Goal: Subscribe to service/newsletter

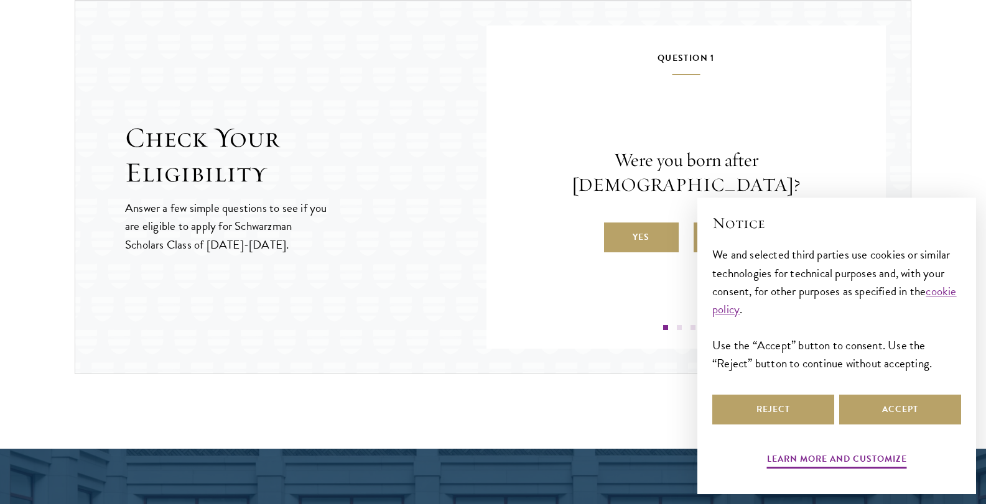
click at [489, 273] on div "Question 1 Were you born after [DEMOGRAPHIC_DATA]? Yes No Question 2 Will you h…" at bounding box center [685, 187] width 399 height 323
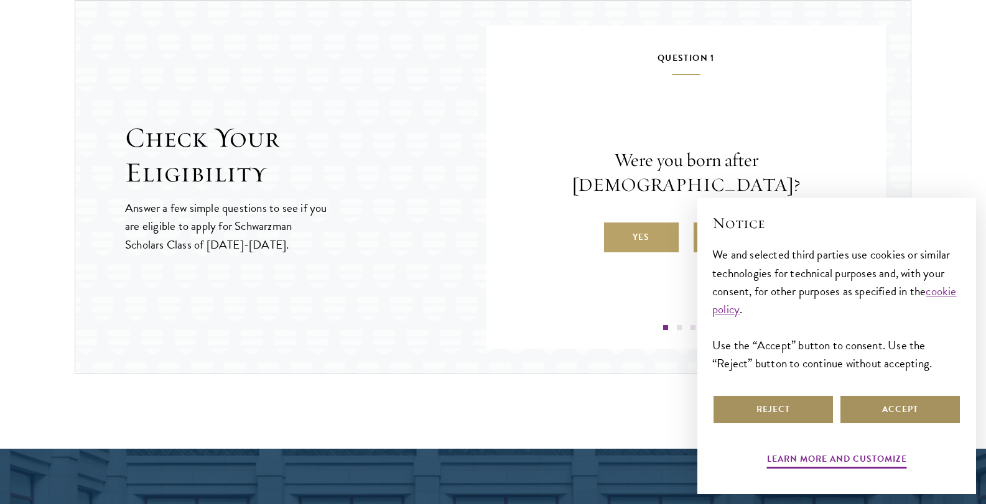
drag, startPoint x: 886, startPoint y: 405, endPoint x: 805, endPoint y: 401, distance: 80.4
click at [805, 401] on div "Reject Accept" at bounding box center [836, 409] width 249 height 35
click at [805, 401] on button "Reject" at bounding box center [773, 410] width 122 height 30
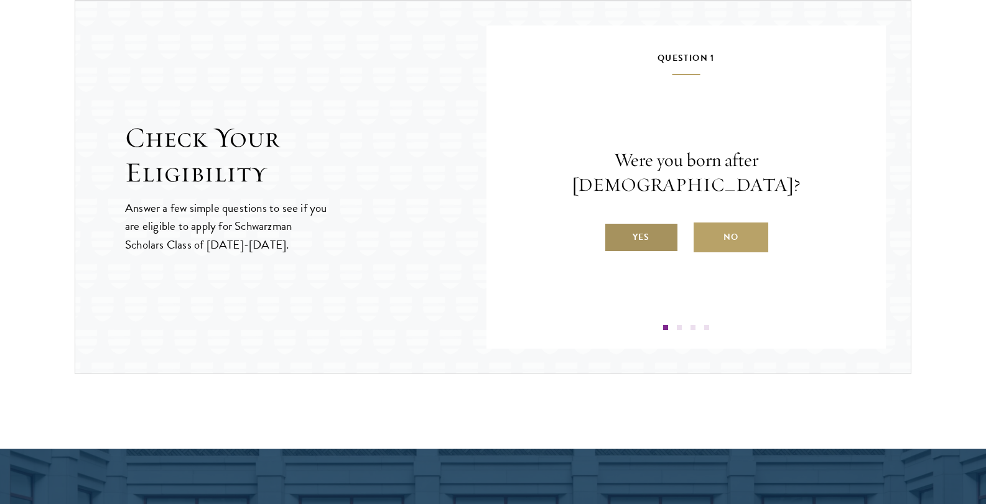
click at [621, 230] on label "Yes" at bounding box center [641, 238] width 75 height 30
click at [615, 230] on input "Yes" at bounding box center [609, 229] width 11 height 11
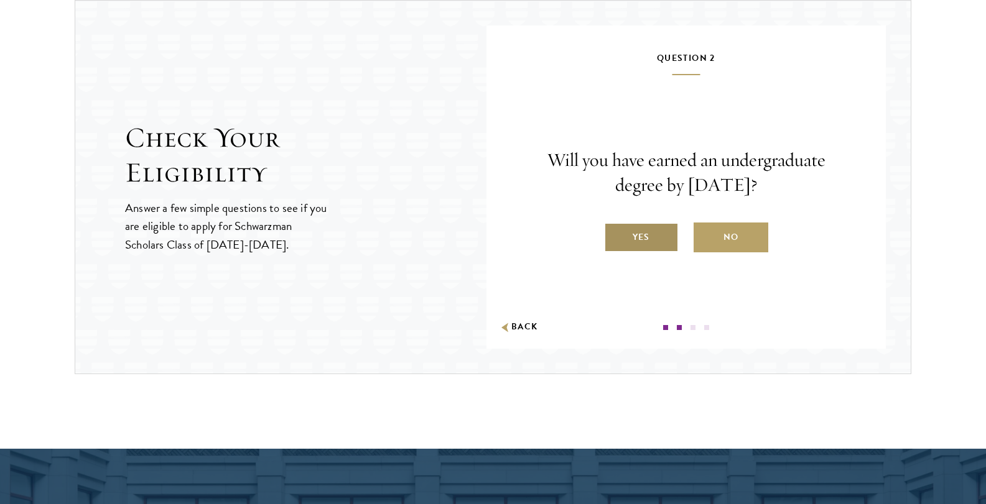
click at [669, 231] on label "Yes" at bounding box center [641, 238] width 75 height 30
click at [615, 231] on input "Yes" at bounding box center [609, 229] width 11 height 11
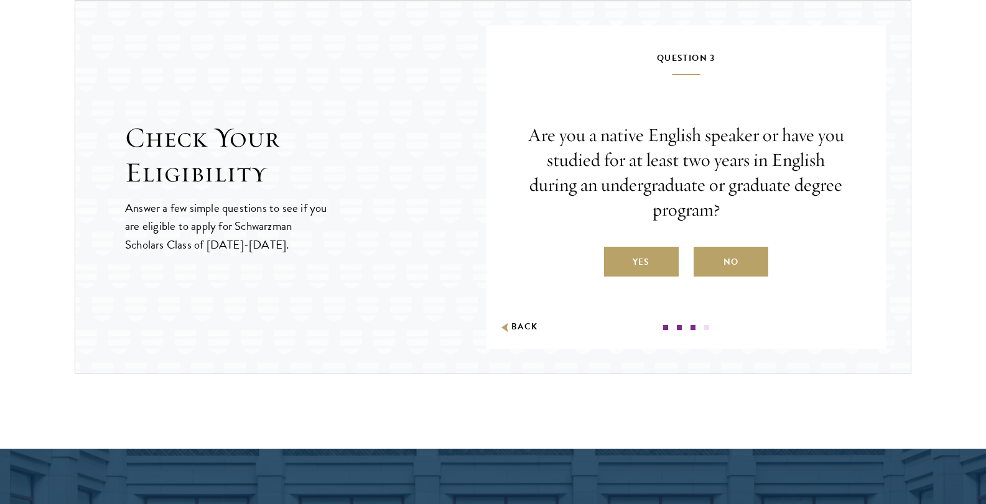
click at [732, 271] on label "No" at bounding box center [730, 262] width 75 height 30
click at [705, 260] on input "No" at bounding box center [698, 254] width 11 height 11
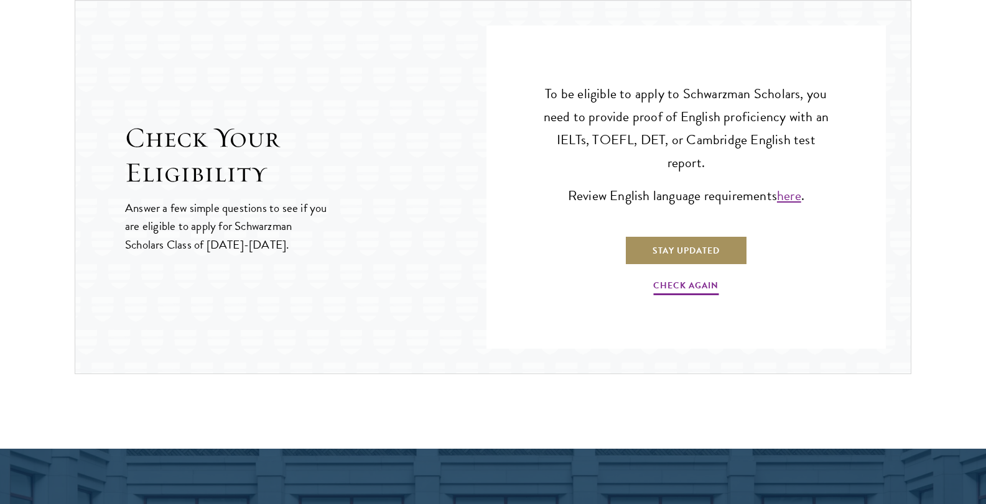
click at [663, 253] on link "Stay Updated" at bounding box center [685, 251] width 123 height 30
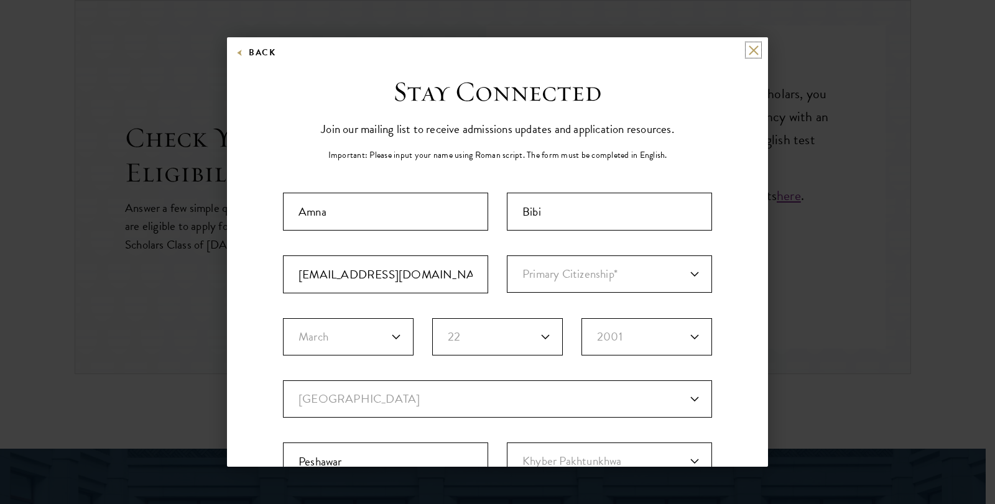
click at [748, 50] on button at bounding box center [753, 50] width 11 height 11
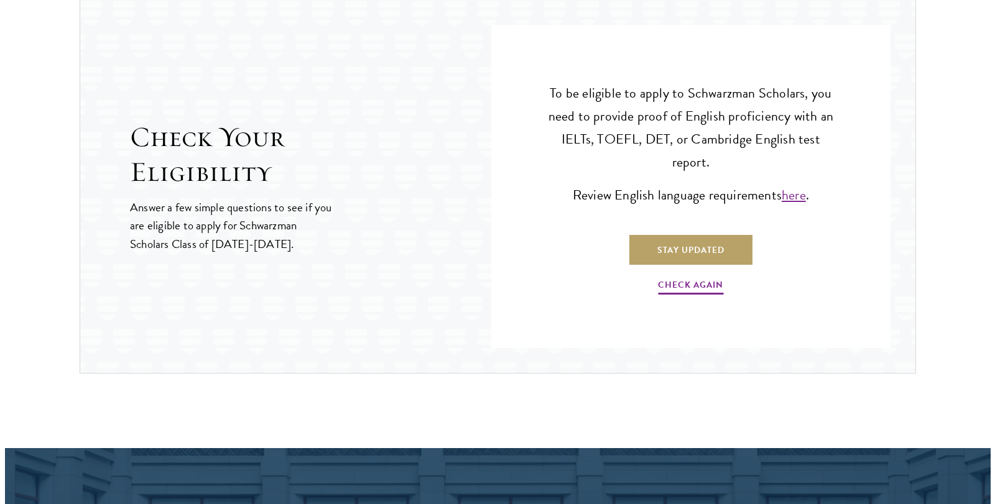
scroll to position [1377, 0]
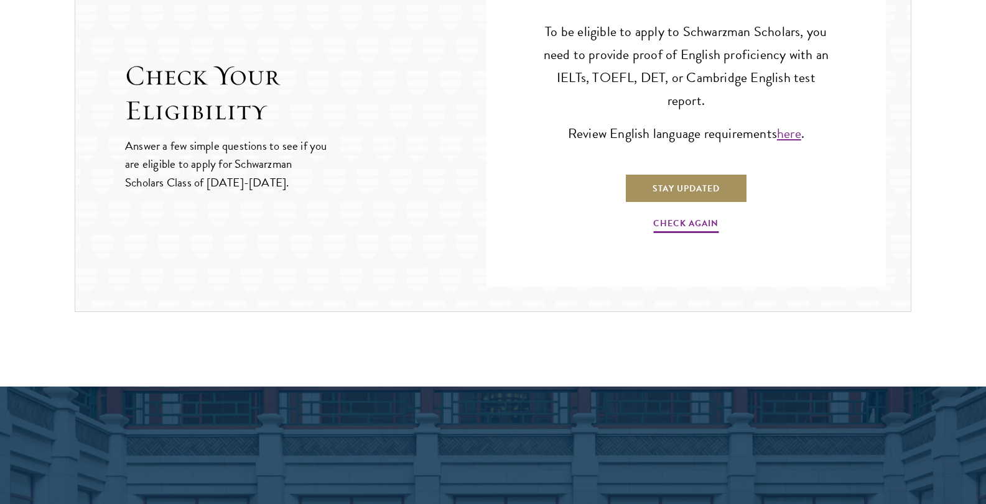
click at [675, 189] on link "Stay Updated" at bounding box center [685, 189] width 123 height 30
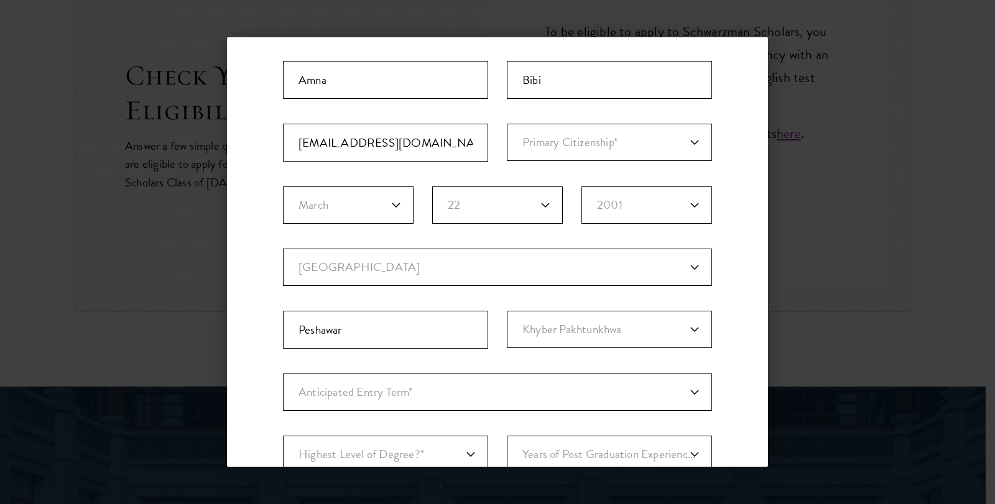
scroll to position [124, 0]
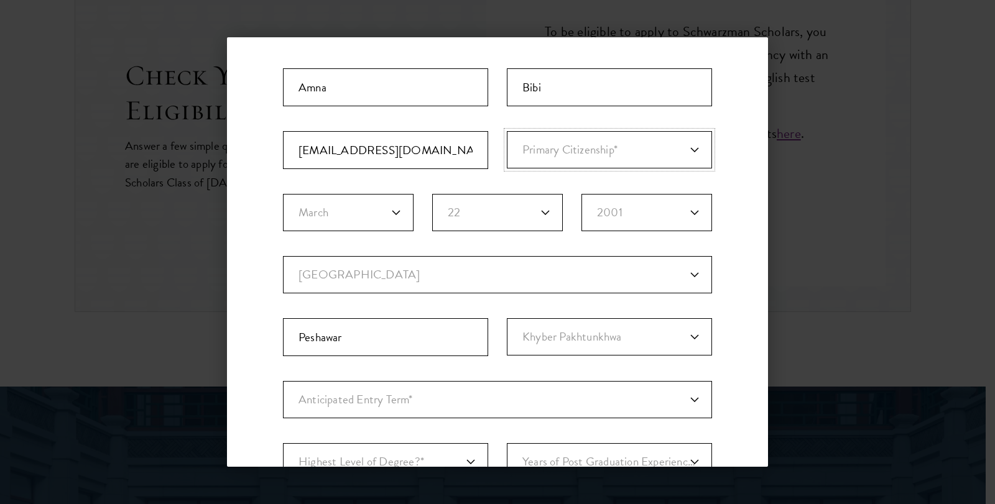
click at [582, 155] on select "Primary Citizenship* Afghanistan Aland Islands Albania Algeria Andorra Angola A…" at bounding box center [609, 149] width 205 height 37
select select "PK"
click at [507, 131] on select "Primary Citizenship* Afghanistan Aland Islands Albania Algeria Andorra Angola A…" at bounding box center [609, 149] width 205 height 37
select select "PK"
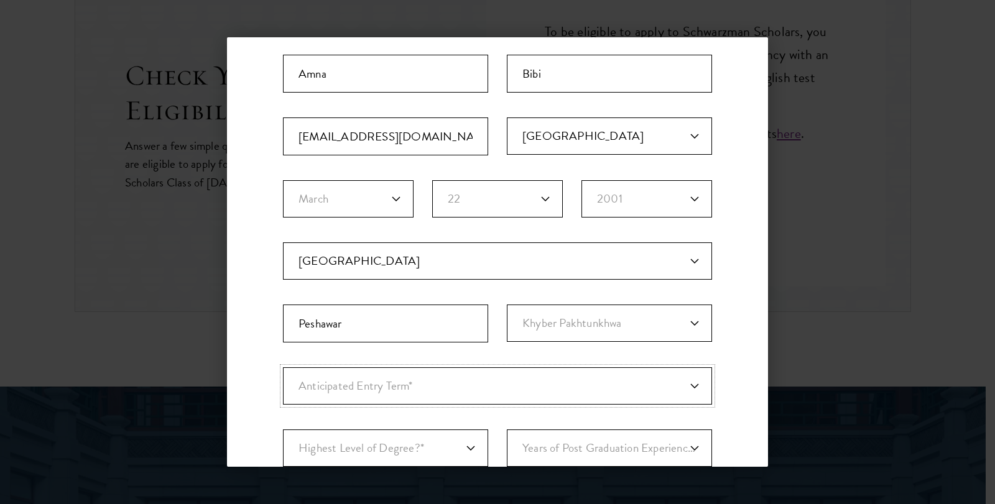
click at [579, 373] on select "Anticipated Entry Term* August 2026 (Application opens April 2025) Just Explori…" at bounding box center [497, 386] width 429 height 37
select select "e64b8ab3-eabb-4867-96d5-7e6b4840665f"
click at [283, 368] on select "Anticipated Entry Term* August 2026 (Application opens April 2025) Just Explori…" at bounding box center [497, 386] width 429 height 37
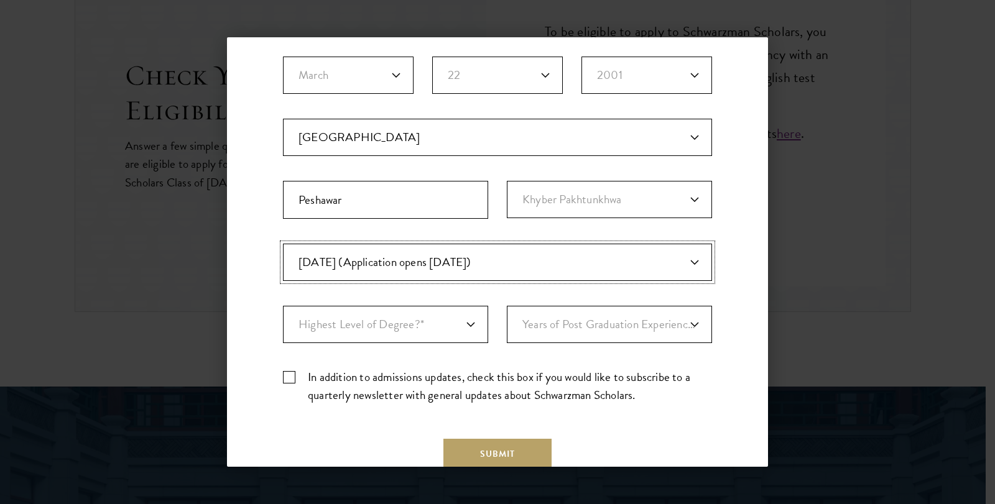
scroll to position [262, 0]
click at [522, 253] on select "Anticipated Entry Term* August 2026 (Application opens April 2025) Just Explori…" at bounding box center [497, 261] width 429 height 37
click at [283, 243] on select "Anticipated Entry Term* August 2026 (Application opens April 2025) Just Explori…" at bounding box center [497, 261] width 429 height 37
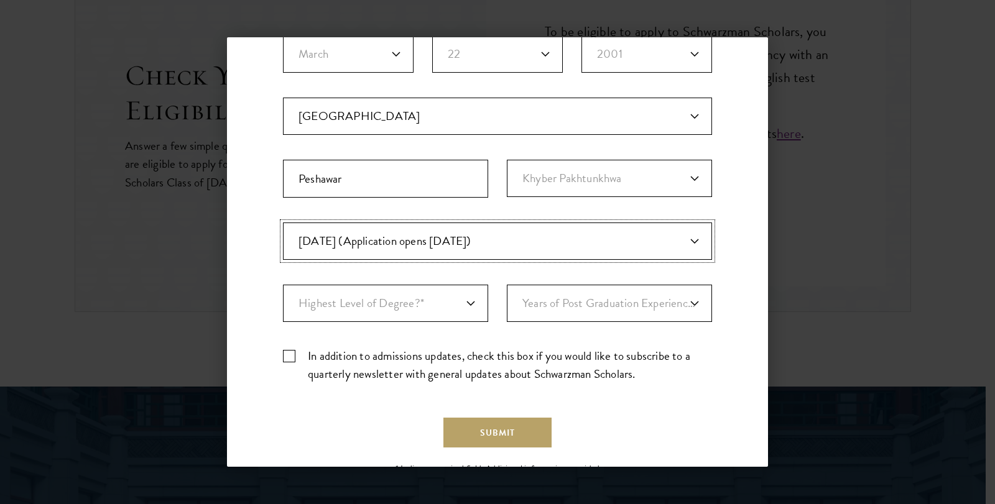
scroll to position [325, 0]
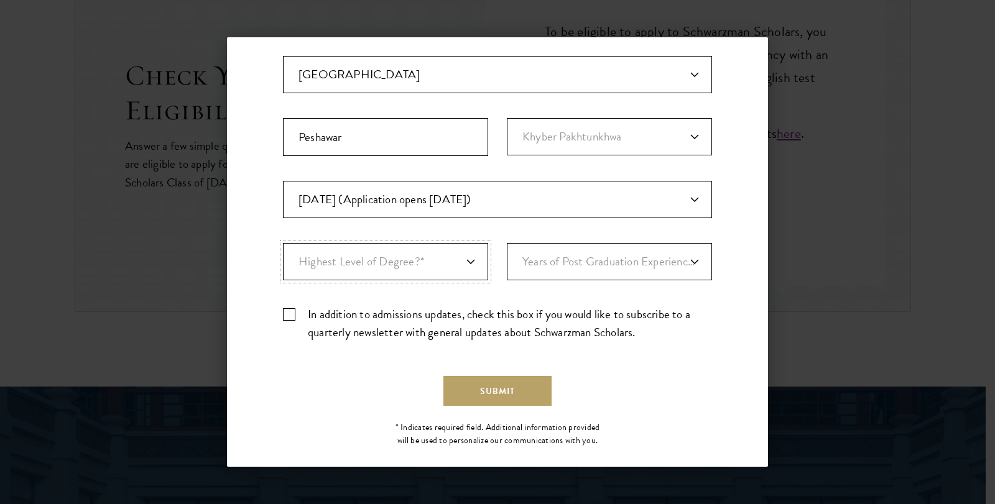
click at [451, 264] on select "Highest Level of Degree?* PHD Bachelor's Master's Current Undergraduate Student" at bounding box center [385, 261] width 205 height 37
select select "009547fe-3364-4351-8e81-63abea734008"
click at [283, 243] on select "Highest Level of Degree?* PHD Bachelor's Master's Current Undergraduate Student" at bounding box center [385, 261] width 205 height 37
click at [292, 313] on label "In addition to admissions updates, check this box if you would like to subscrib…" at bounding box center [497, 323] width 429 height 36
click at [292, 313] on input "In addition to admissions updates, check this box if you would like to subscrib…" at bounding box center [497, 309] width 429 height 8
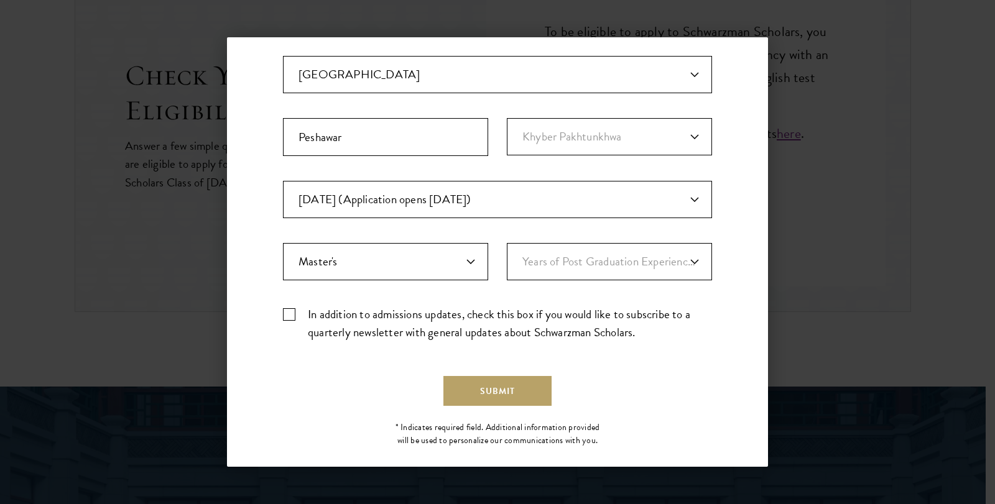
checkbox input "true"
click at [568, 265] on select "Years of Post Graduation Experience?* 1 2 3 4 5 6 7 8 9 10" at bounding box center [609, 261] width 205 height 37
select select "4"
click at [507, 243] on select "Years of Post Graduation Experience?* 1 2 3 4 5 6 7 8 9 10" at bounding box center [609, 261] width 205 height 37
click at [458, 379] on button "Submit" at bounding box center [497, 391] width 108 height 30
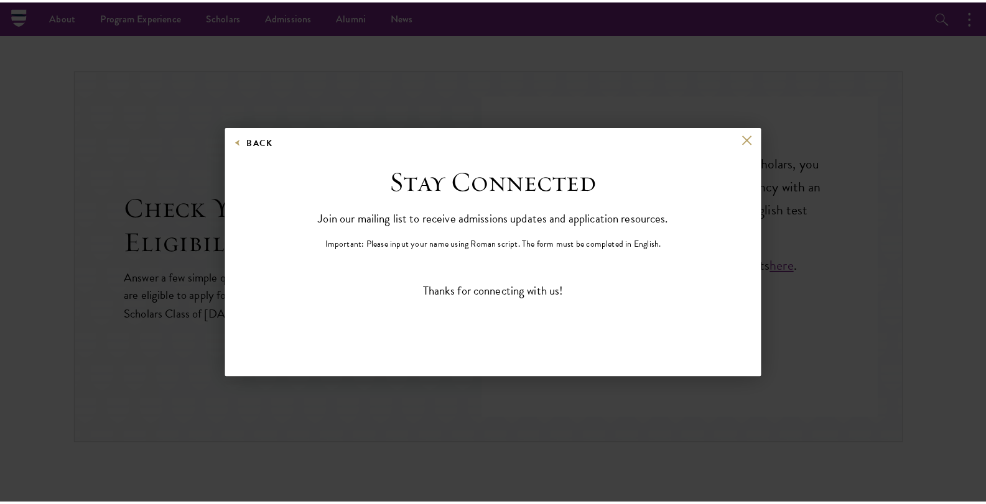
scroll to position [0, 0]
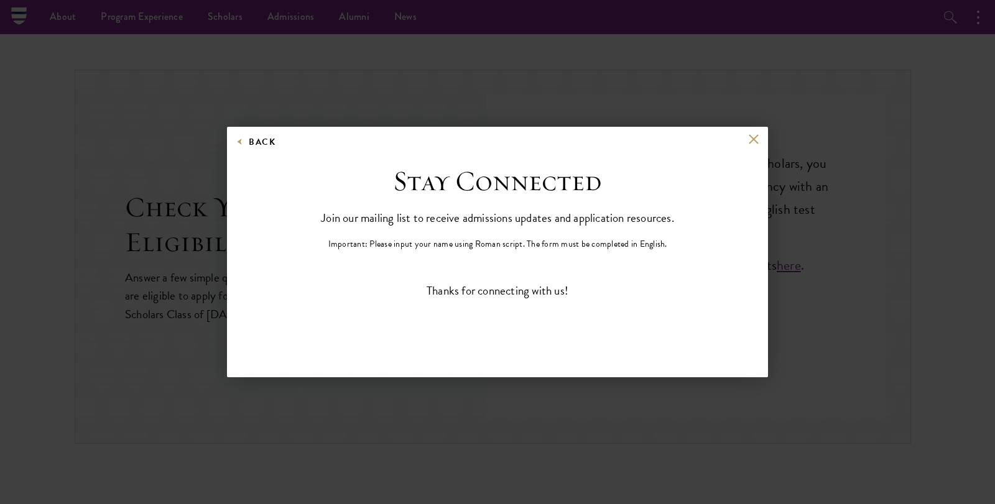
click at [777, 136] on div "Back Stay Connected Please select what best describes you: Prospective Applican…" at bounding box center [497, 252] width 995 height 430
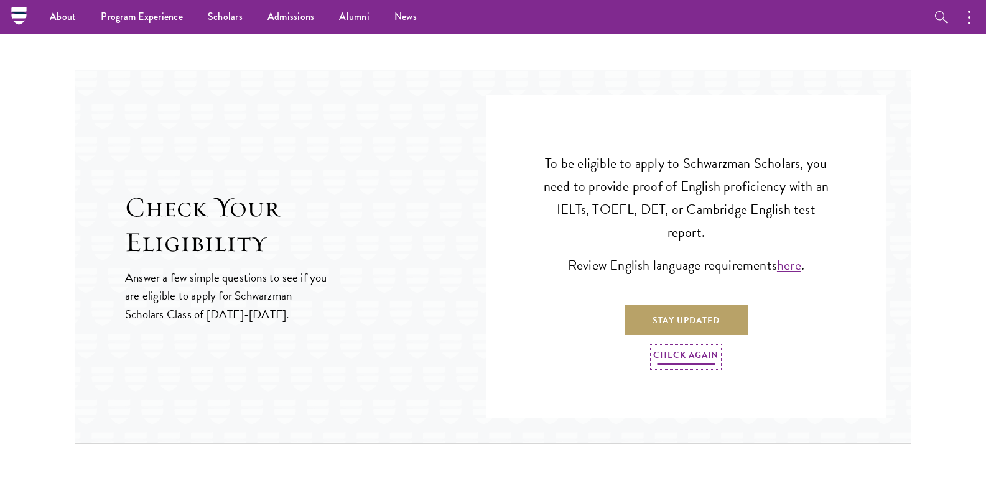
click at [671, 356] on link "Check Again" at bounding box center [685, 357] width 65 height 19
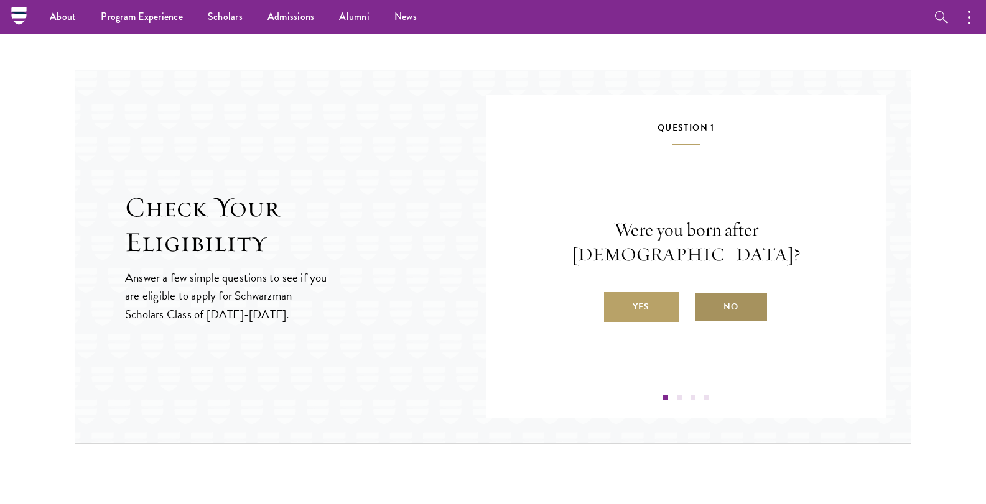
click at [715, 292] on label "No" at bounding box center [730, 307] width 75 height 30
click at [705, 294] on input "No" at bounding box center [698, 299] width 11 height 11
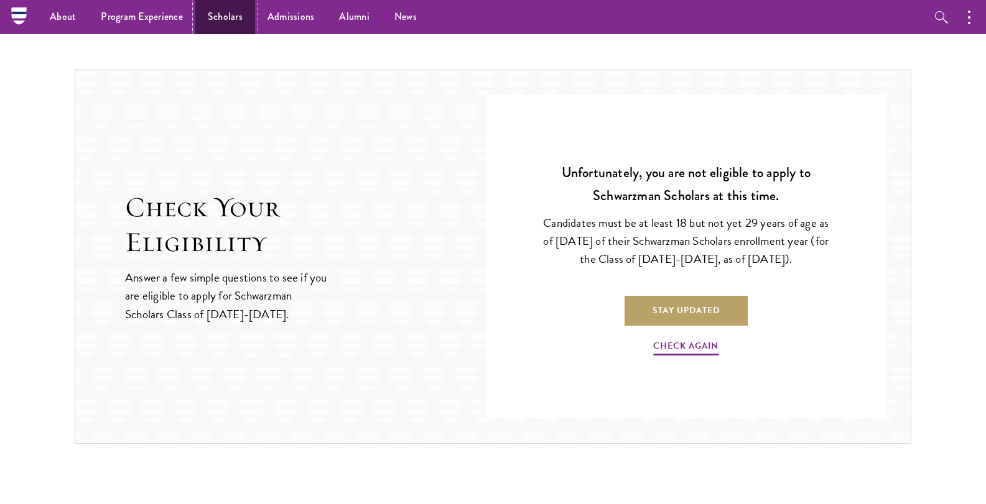
click at [238, 19] on link "Scholars" at bounding box center [225, 17] width 60 height 34
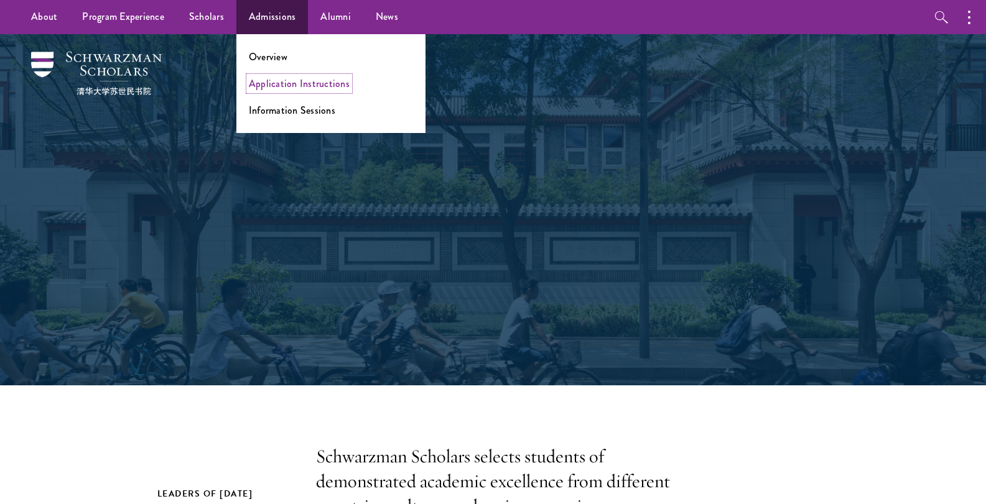
click at [280, 83] on link "Application Instructions" at bounding box center [299, 84] width 101 height 14
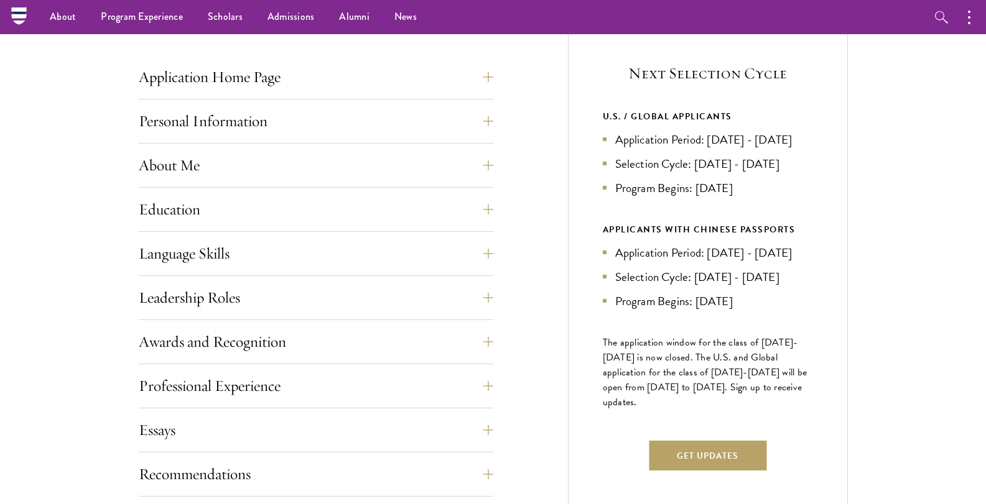
scroll to position [373, 0]
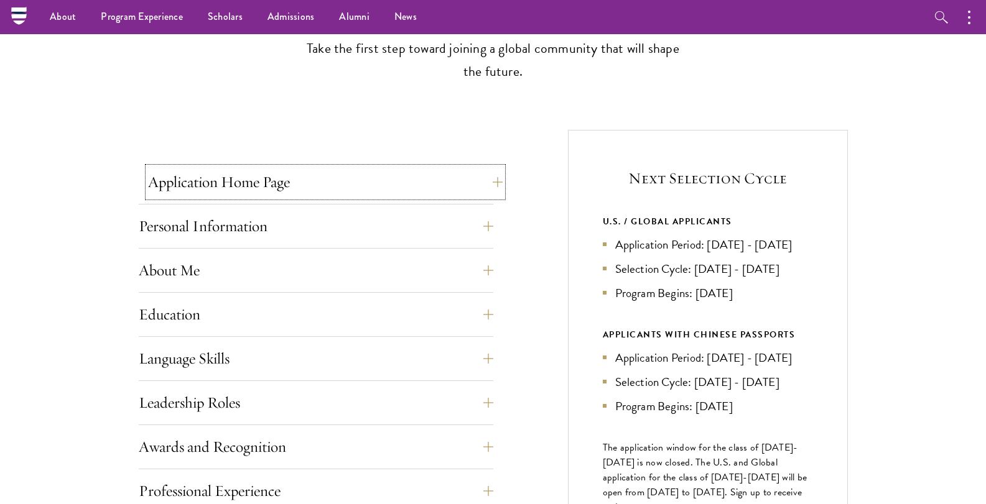
click at [267, 185] on button "Application Home Page" at bounding box center [325, 182] width 355 height 30
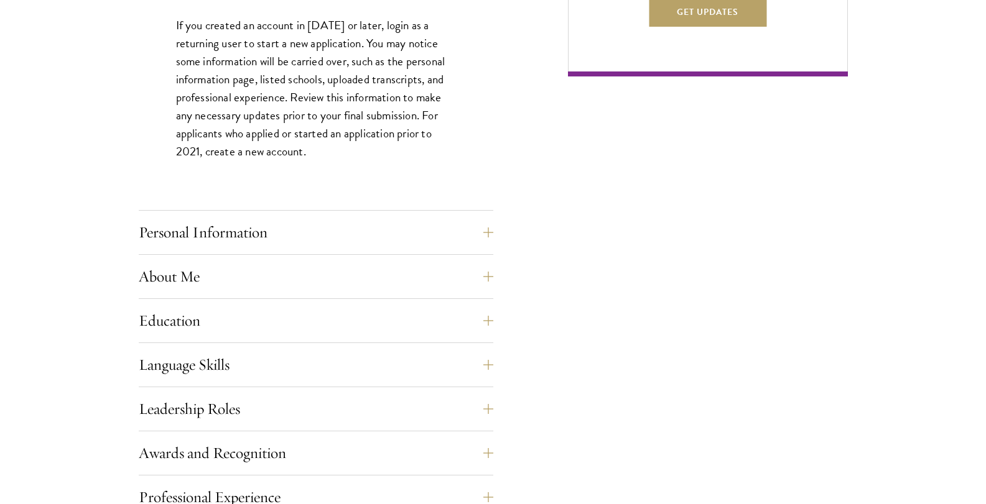
scroll to position [933, 0]
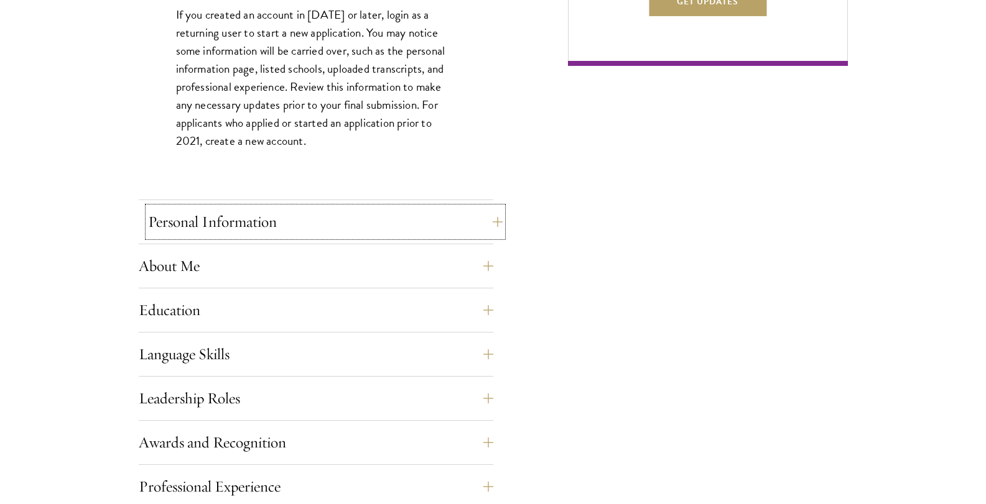
click at [256, 230] on button "Personal Information" at bounding box center [325, 222] width 355 height 30
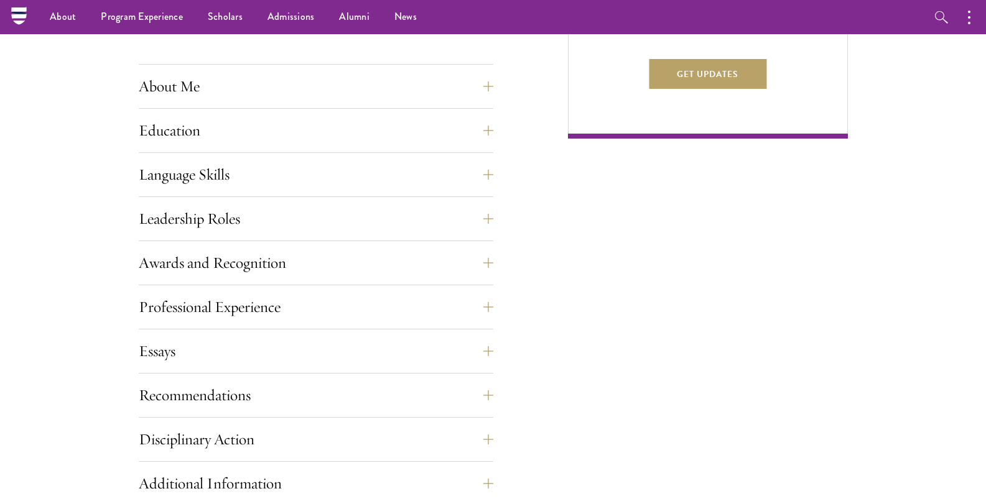
scroll to position [746, 0]
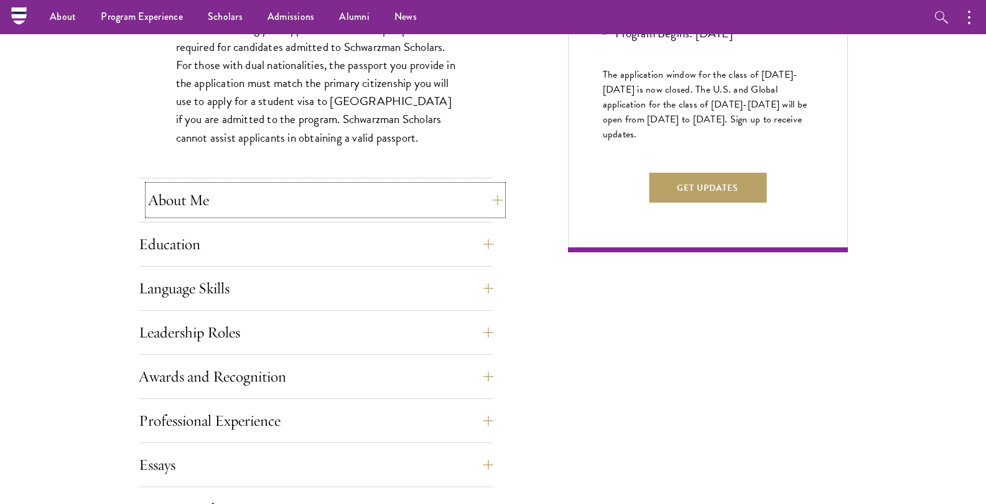
click at [494, 199] on button "About Me" at bounding box center [325, 200] width 355 height 30
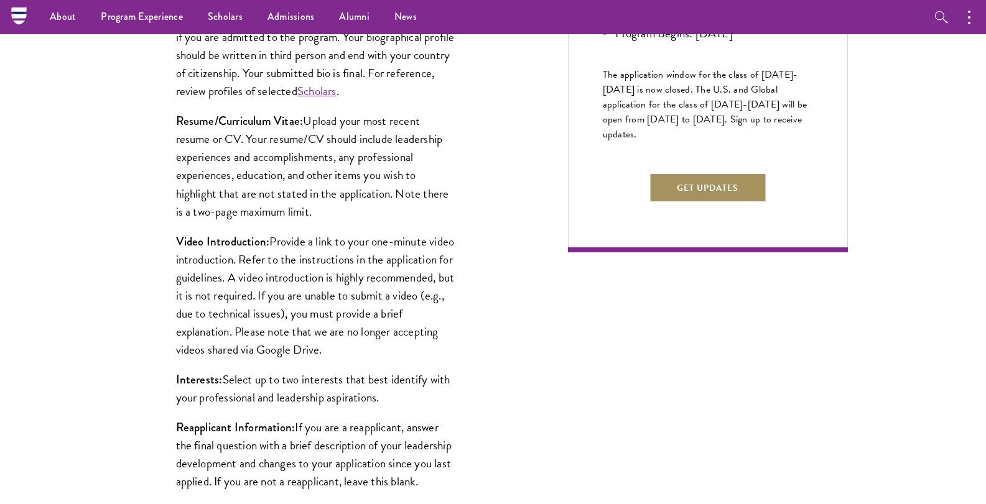
click at [715, 203] on button "Get Updates" at bounding box center [708, 188] width 118 height 30
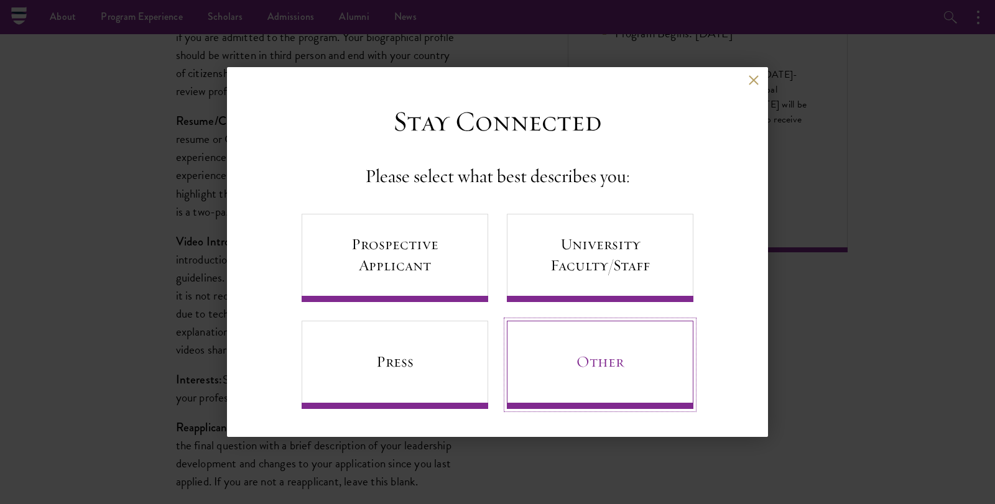
click at [612, 332] on link "Other" at bounding box center [600, 365] width 187 height 88
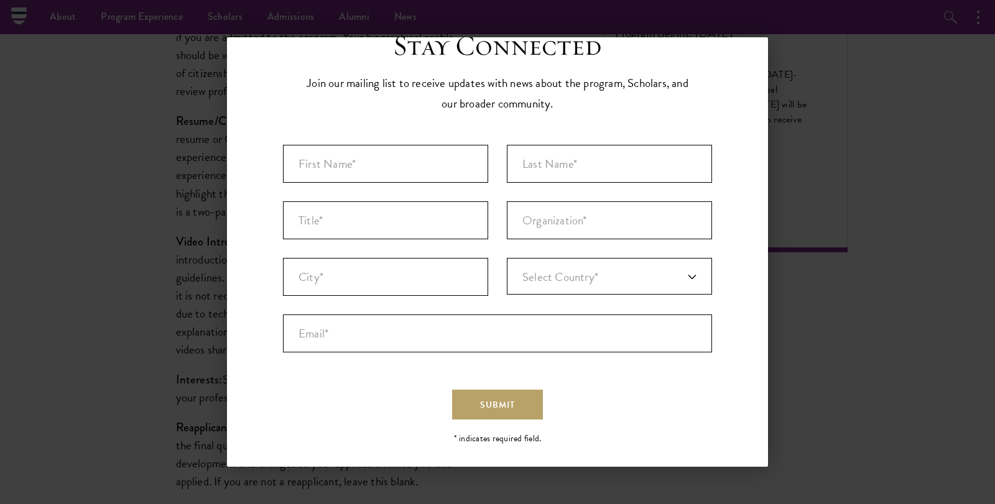
scroll to position [52, 0]
